Goal: Transaction & Acquisition: Subscribe to service/newsletter

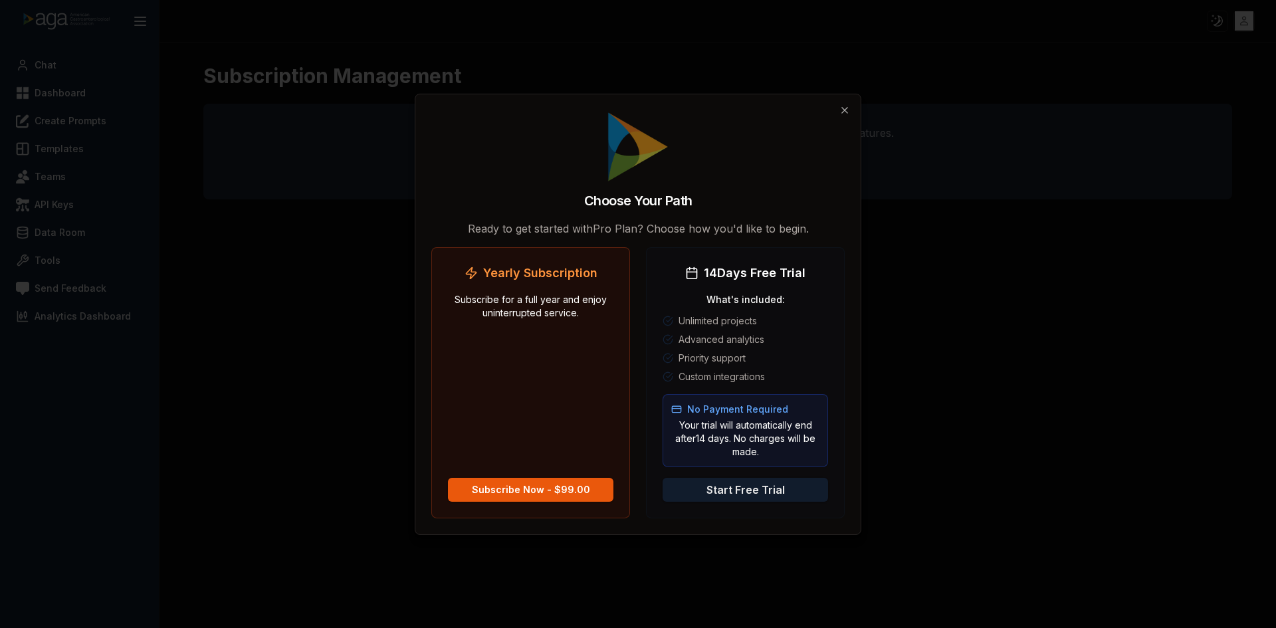
click at [779, 490] on button "Start Free Trial" at bounding box center [744, 490] width 165 height 24
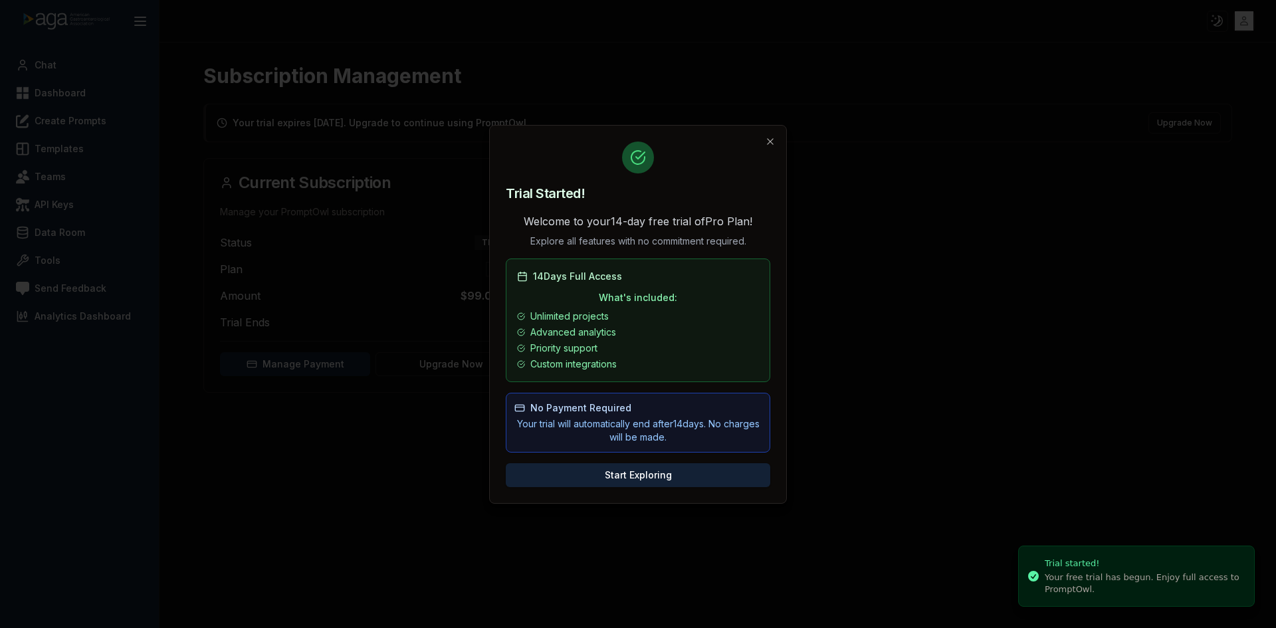
click at [697, 189] on h2 "Trial Started!" at bounding box center [638, 193] width 264 height 19
click at [660, 476] on button "Start Exploring" at bounding box center [638, 475] width 264 height 24
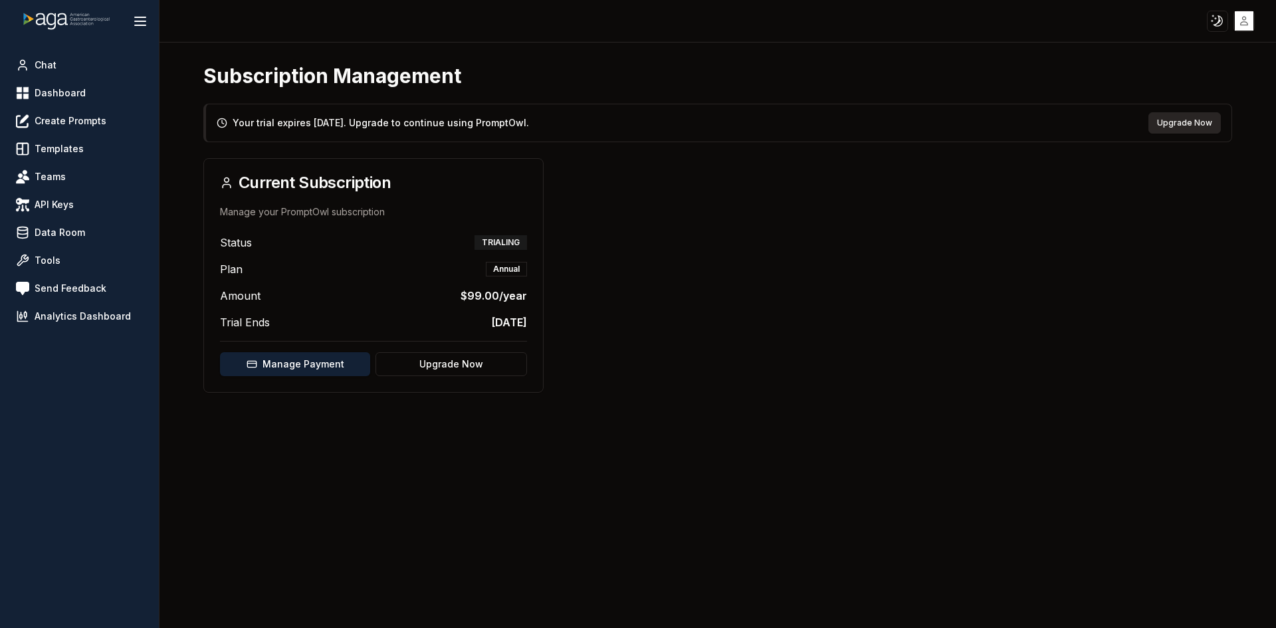
click at [1170, 122] on button "Upgrade Now" at bounding box center [1184, 122] width 72 height 21
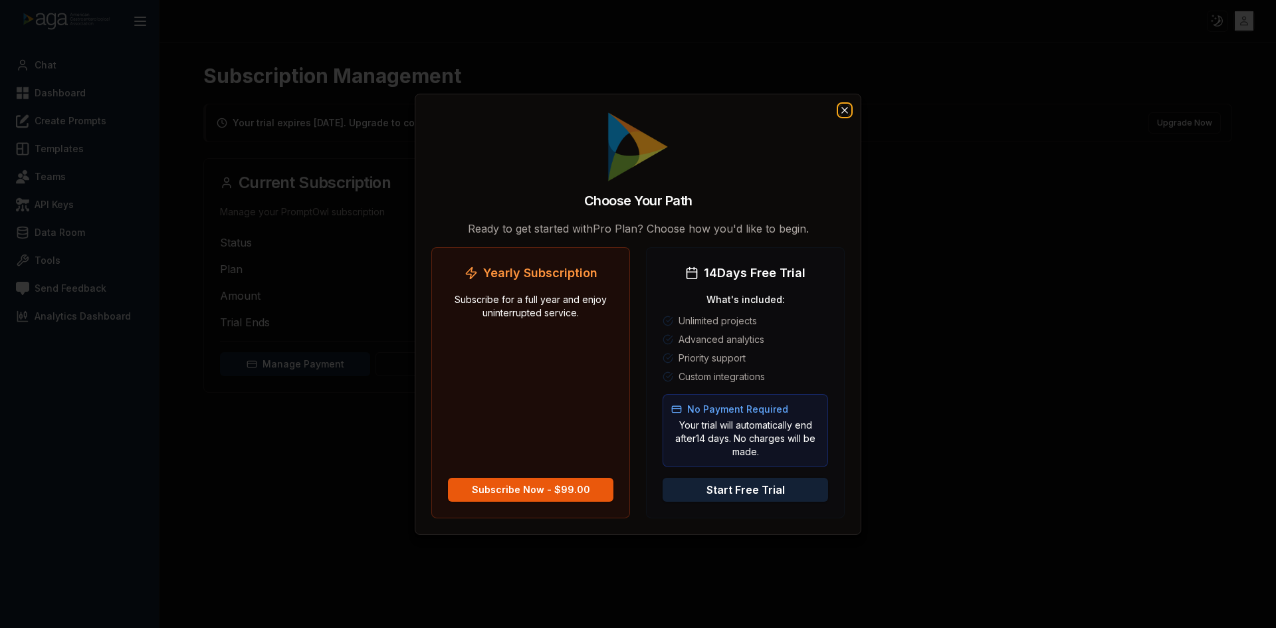
click at [839, 106] on icon "button" at bounding box center [844, 109] width 11 height 11
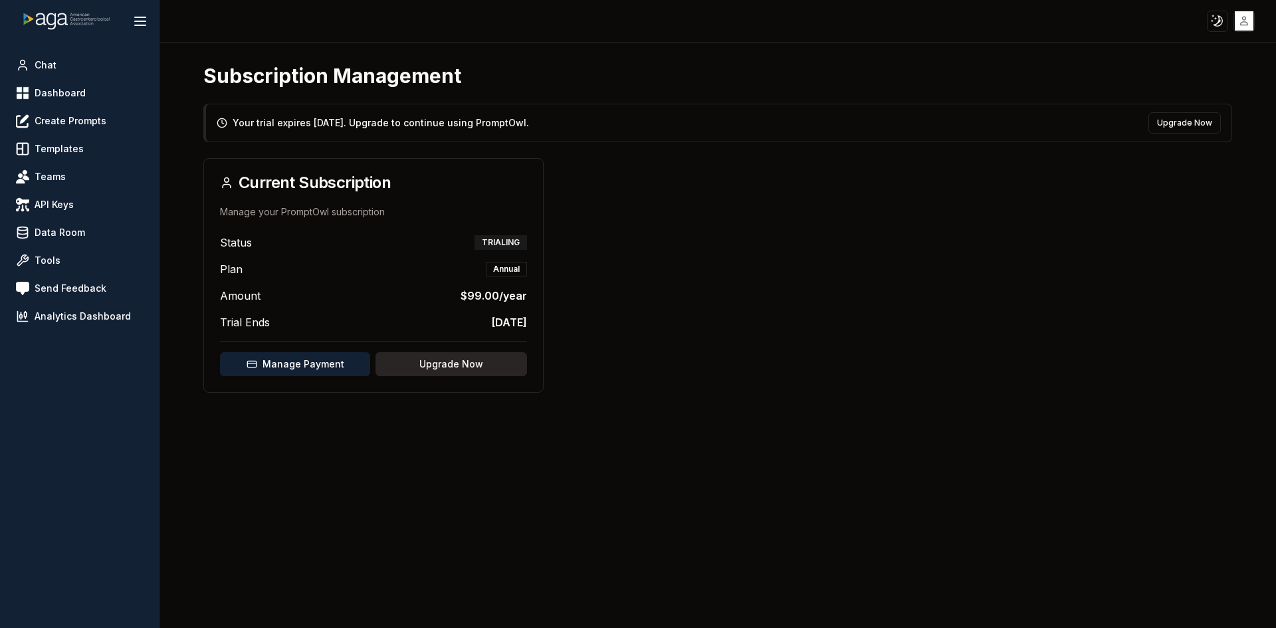
click at [426, 373] on button "Upgrade Now" at bounding box center [450, 364] width 151 height 24
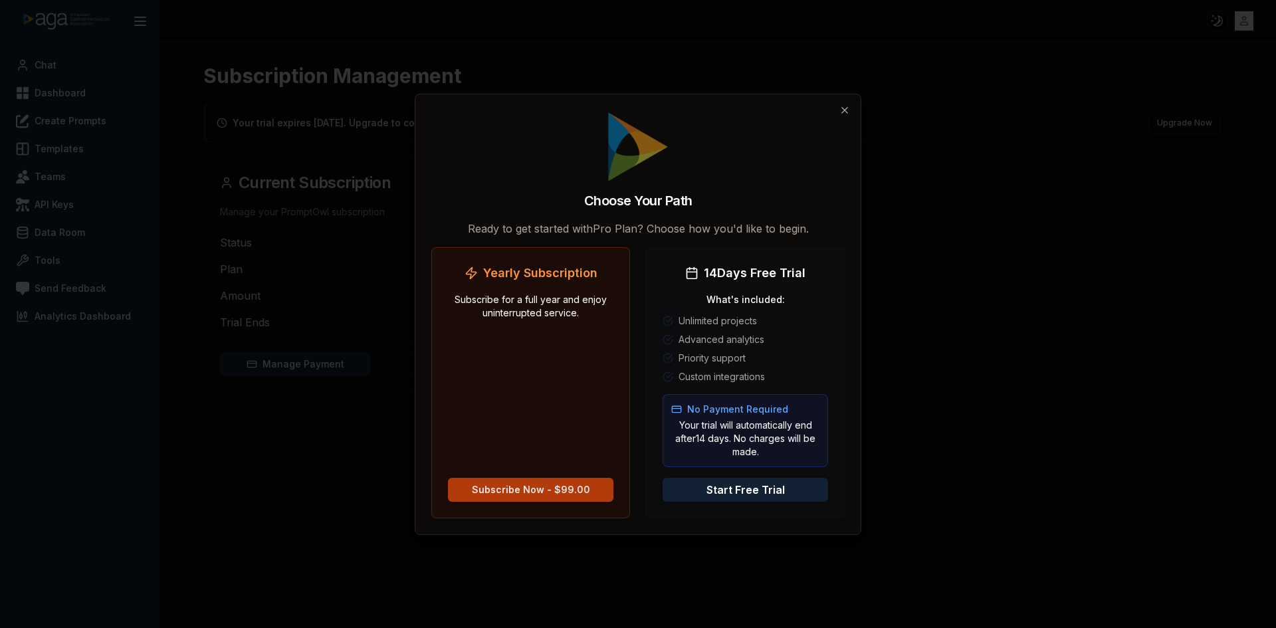
click at [512, 487] on div "Subscribe Now - $99.00" at bounding box center [531, 489] width 118 height 13
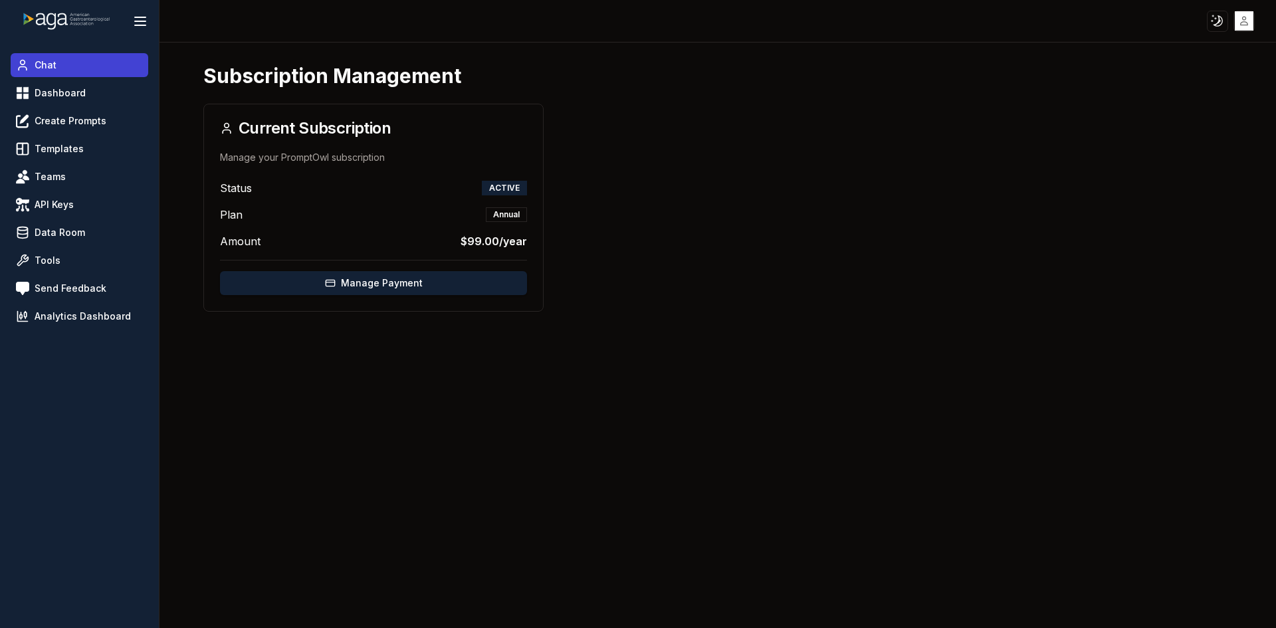
click at [99, 67] on link "Chat" at bounding box center [80, 65] width 138 height 24
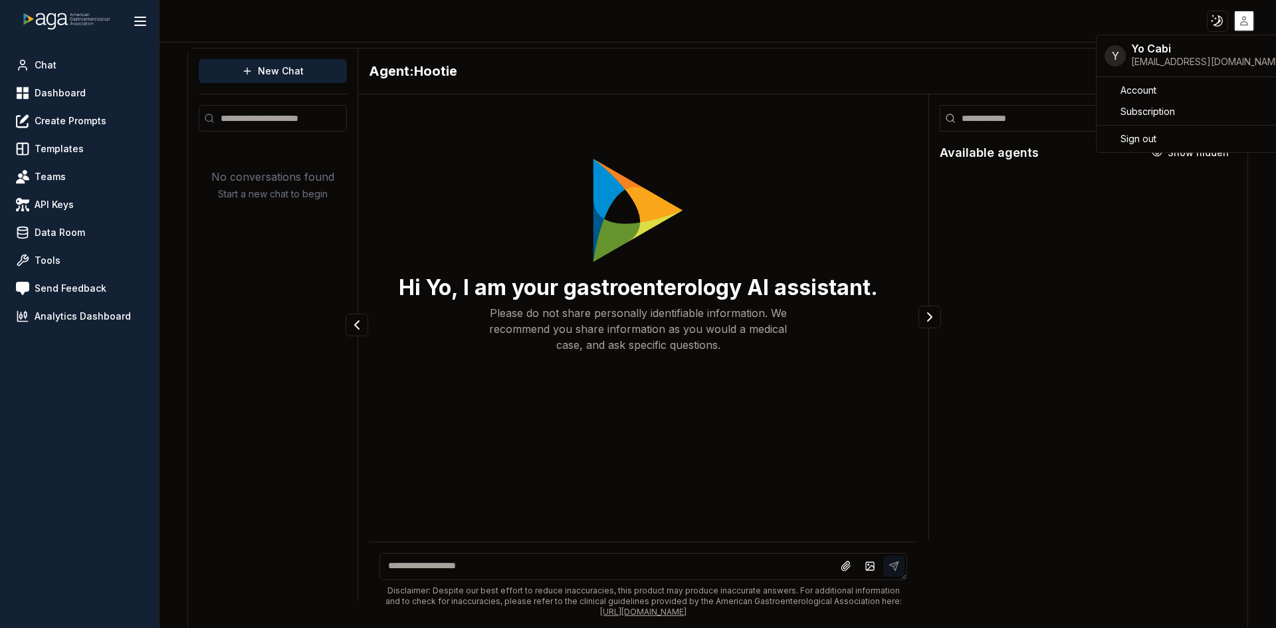
click at [1241, 26] on html "Toggle theme Toggle user menu Chat Dashboard Create Prompts Templates Teams API…" at bounding box center [638, 314] width 1276 height 628
click at [1153, 135] on span "Sign out" at bounding box center [1138, 138] width 36 height 13
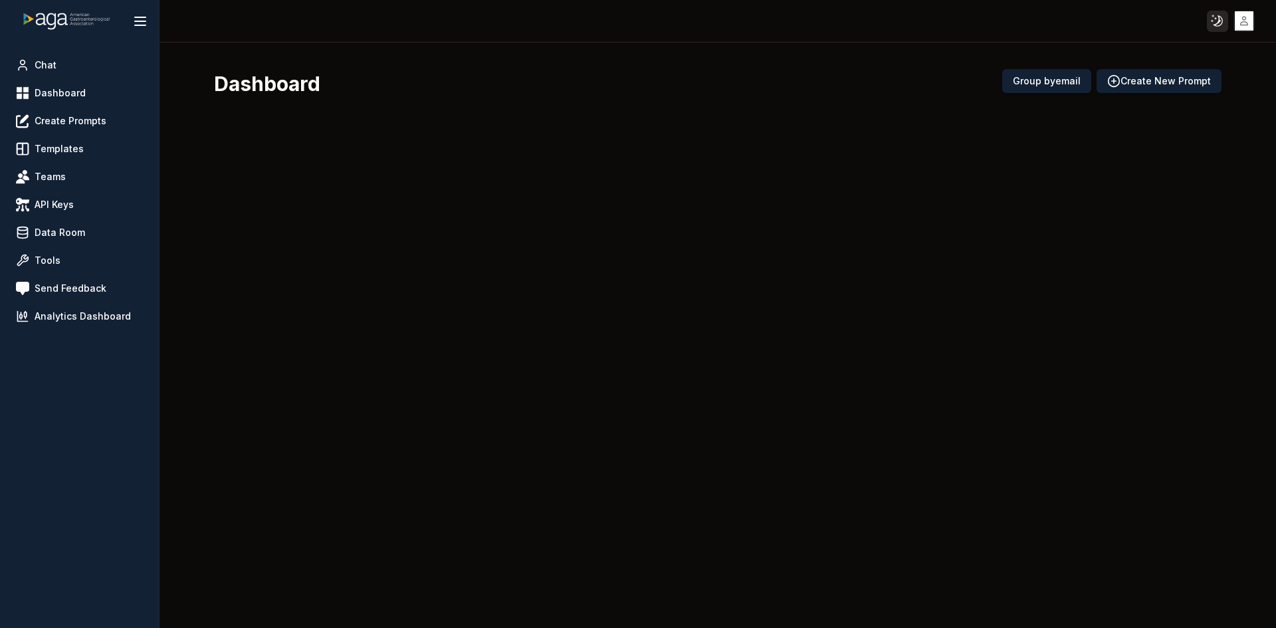
click at [1221, 20] on html "Toggle theme Toggle user menu Chat Dashboard Create Prompts Templates Teams API…" at bounding box center [638, 314] width 1276 height 628
drag, startPoint x: 1163, startPoint y: 62, endPoint x: 1169, endPoint y: 47, distance: 16.2
click at [1169, 47] on div "Light Dark System" at bounding box center [1185, 70] width 85 height 70
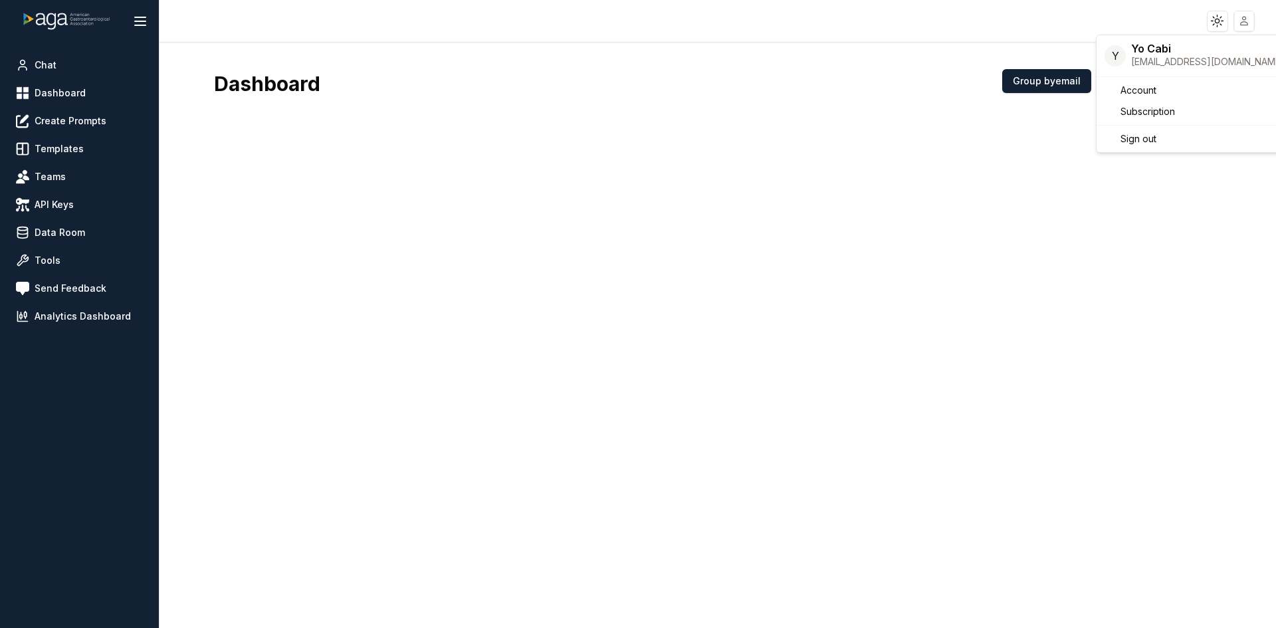
click at [1241, 21] on html "Toggle theme Toggle user menu Chat Dashboard Create Prompts Templates Teams API…" at bounding box center [638, 314] width 1276 height 628
click at [1244, 23] on html "Toggle theme Toggle user menu Chat Dashboard Create Prompts Templates Teams API…" at bounding box center [638, 314] width 1276 height 628
click at [1242, 25] on html "Toggle theme Toggle user menu Chat Dashboard Create Prompts Templates Teams API…" at bounding box center [638, 314] width 1276 height 628
click at [1144, 140] on span "Sign out" at bounding box center [1138, 138] width 36 height 13
click at [1244, 23] on html "Toggle theme Toggle user menu Chat Dashboard Create Prompts Templates Teams API…" at bounding box center [638, 314] width 1276 height 628
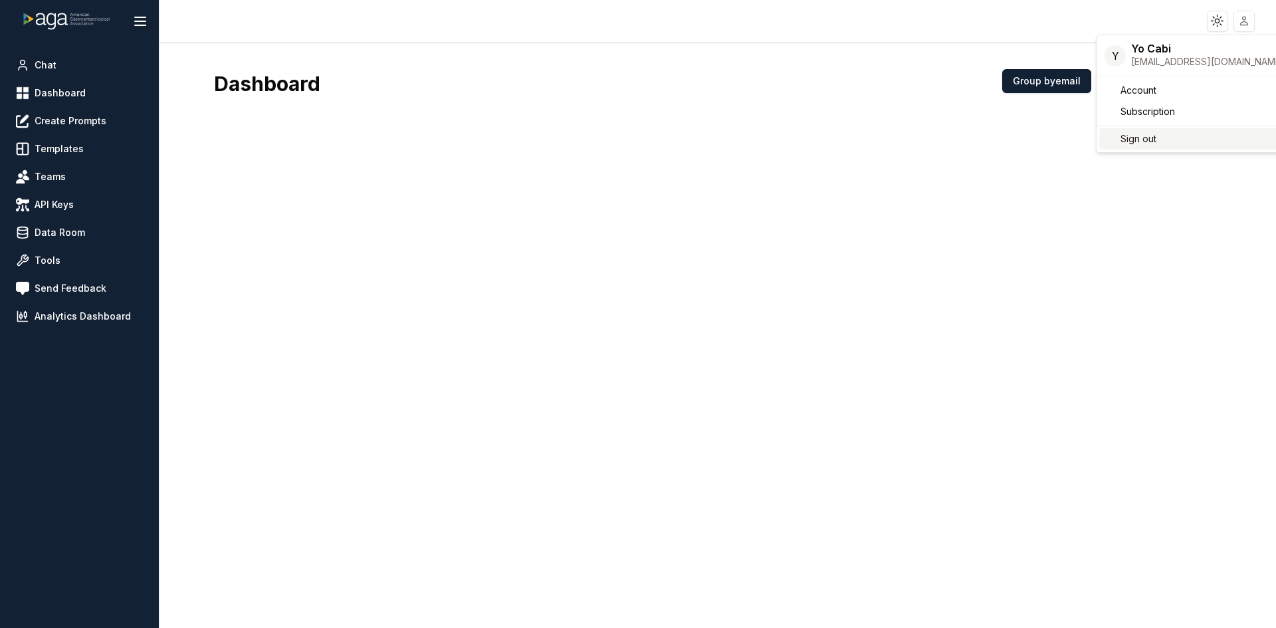
click at [1140, 135] on span "Sign out" at bounding box center [1138, 138] width 36 height 13
